Goal: Task Accomplishment & Management: Manage account settings

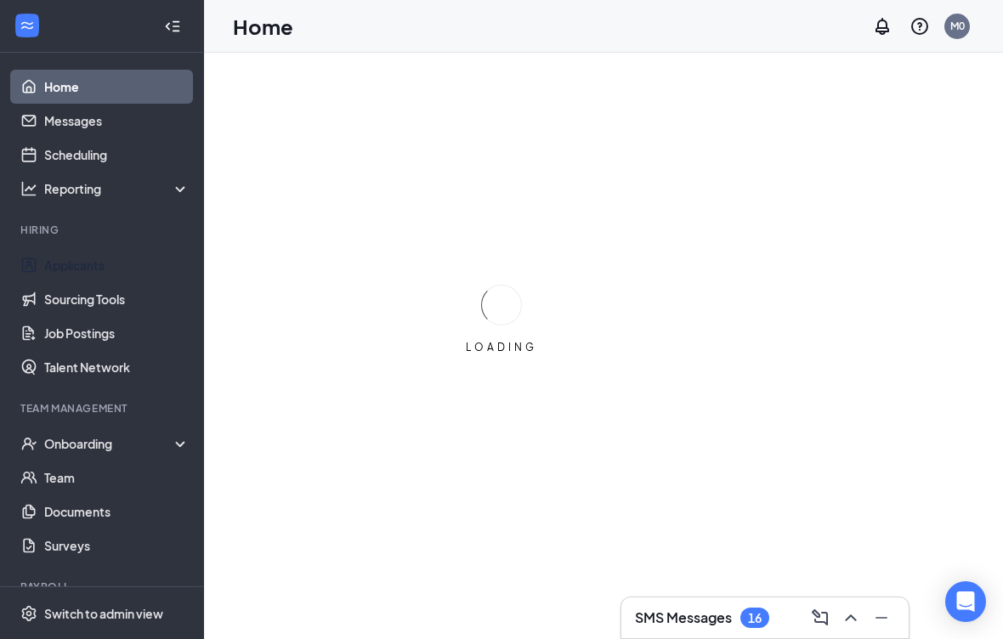
click at [86, 276] on link "Applicants" at bounding box center [116, 265] width 145 height 34
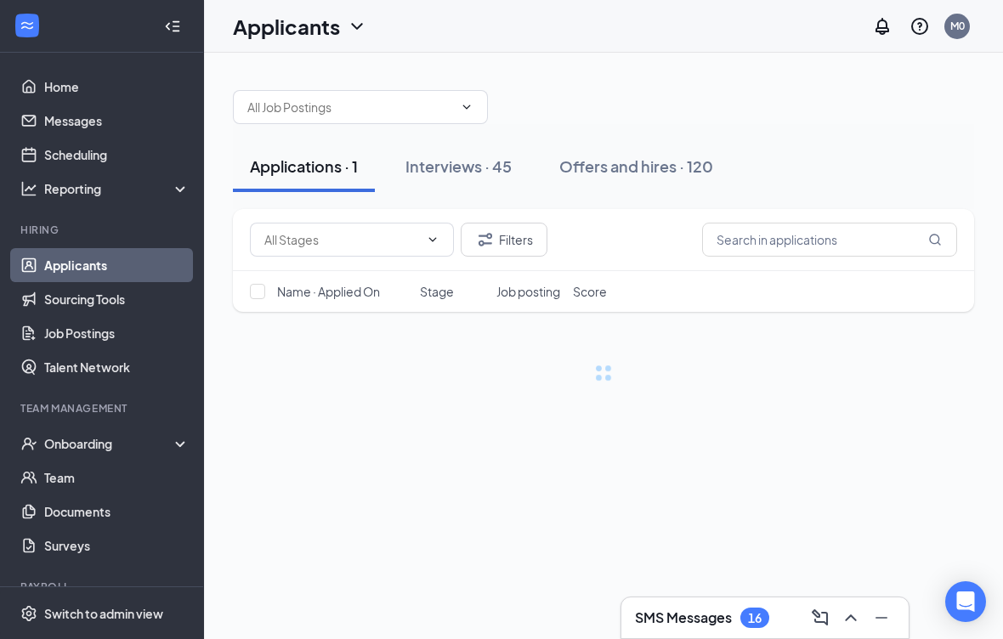
click at [459, 176] on div "Interviews · 45" at bounding box center [459, 166] width 106 height 21
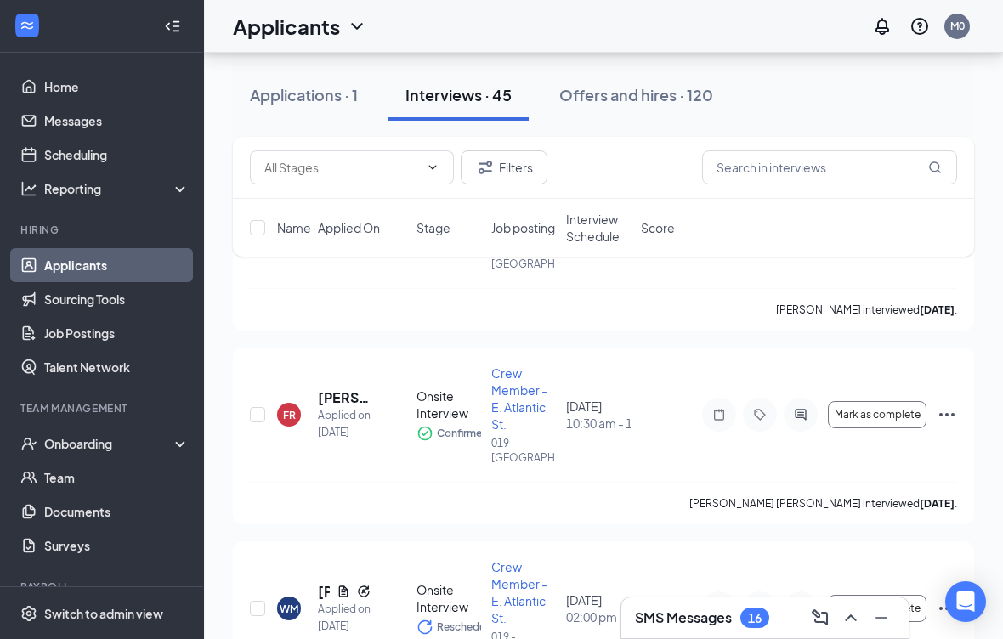
scroll to position [4650, 0]
click at [816, 183] on input "text" at bounding box center [829, 167] width 255 height 34
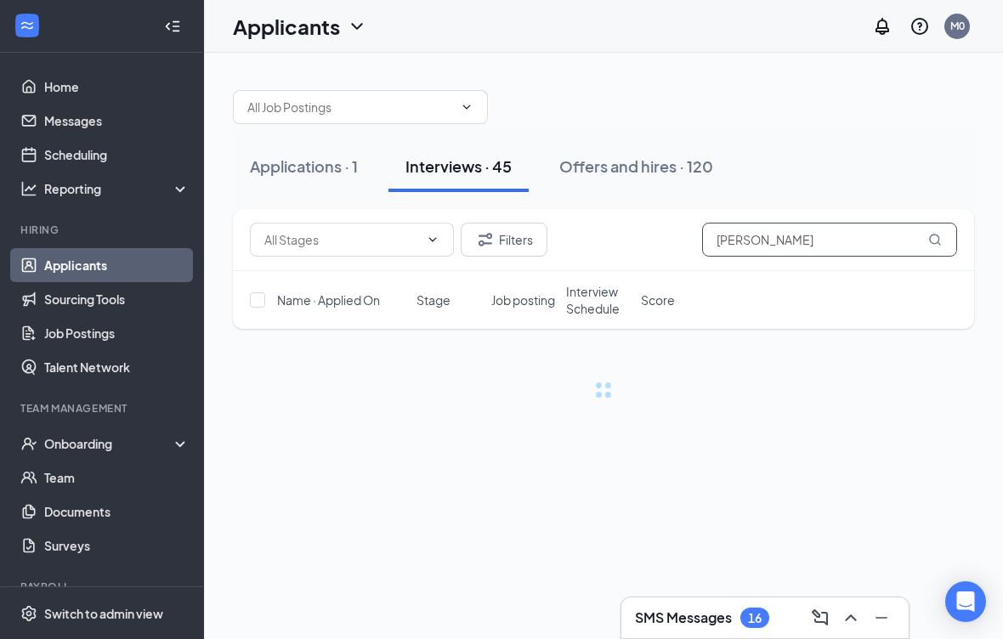
scroll to position [16, 0]
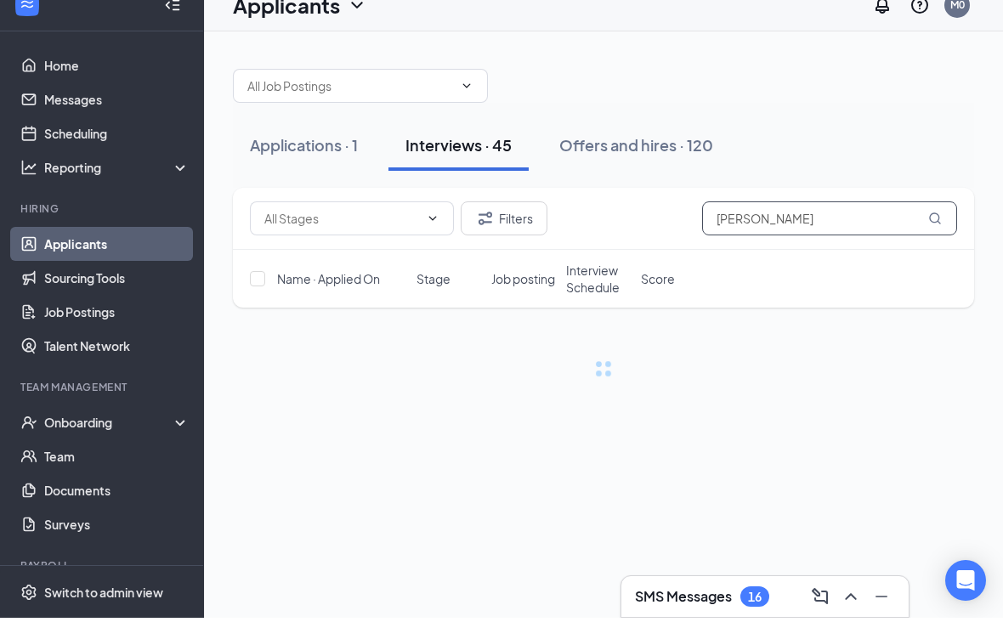
type input "[PERSON_NAME]"
click at [296, 156] on div "Applications · 1" at bounding box center [304, 166] width 108 height 21
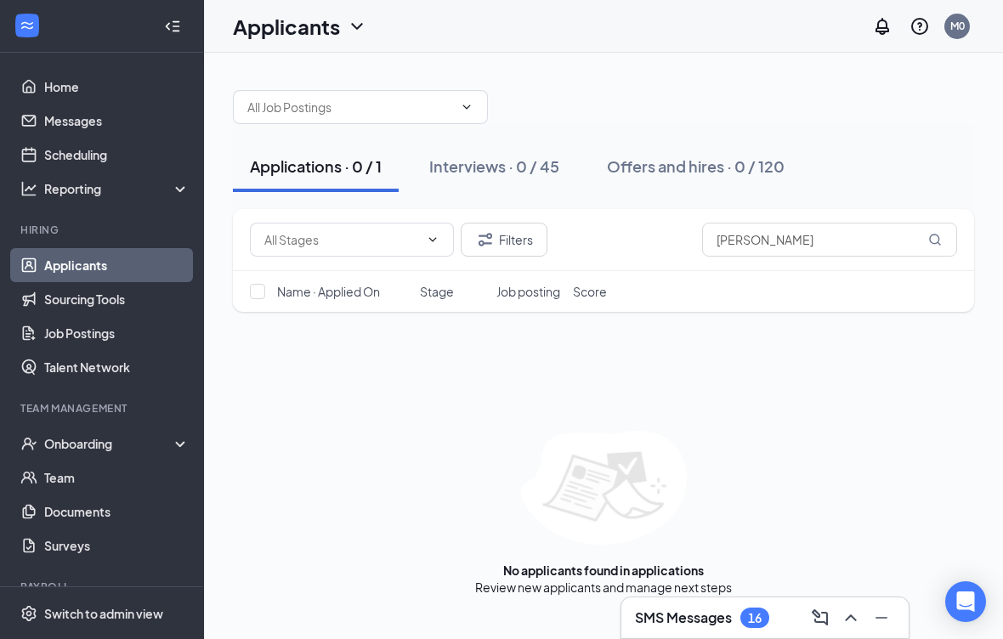
click at [470, 156] on div "Interviews · 0 / 45" at bounding box center [494, 166] width 130 height 21
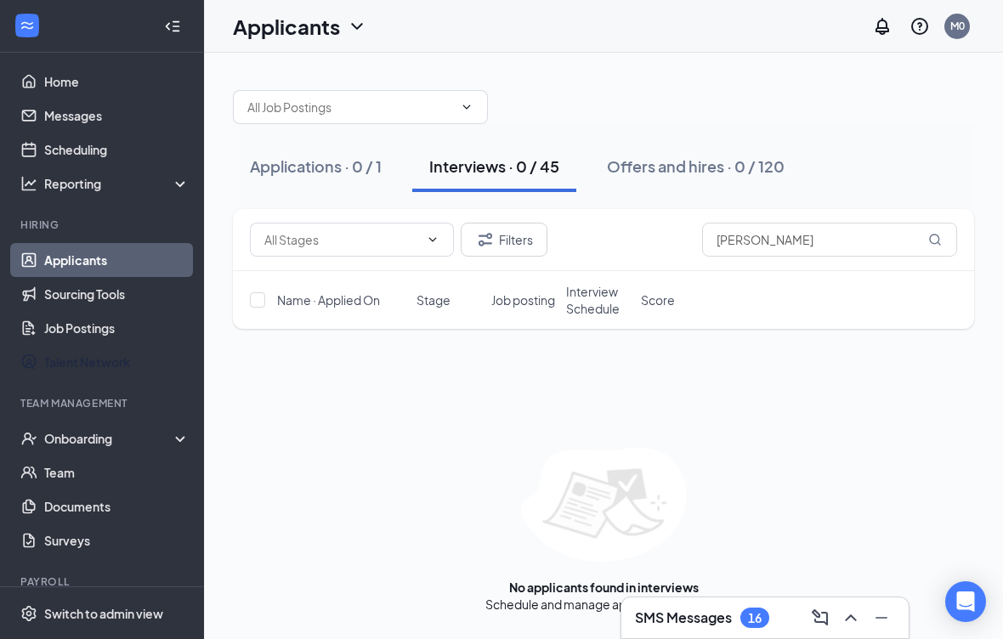
scroll to position [-8, 0]
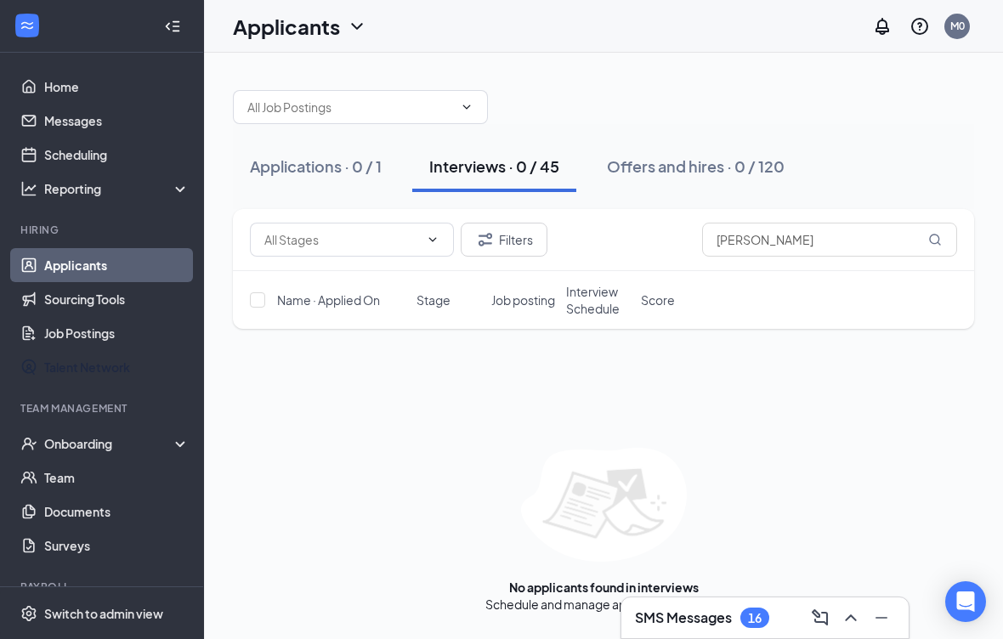
click at [66, 350] on link "Talent Network" at bounding box center [116, 367] width 145 height 34
